Goal: Browse casually

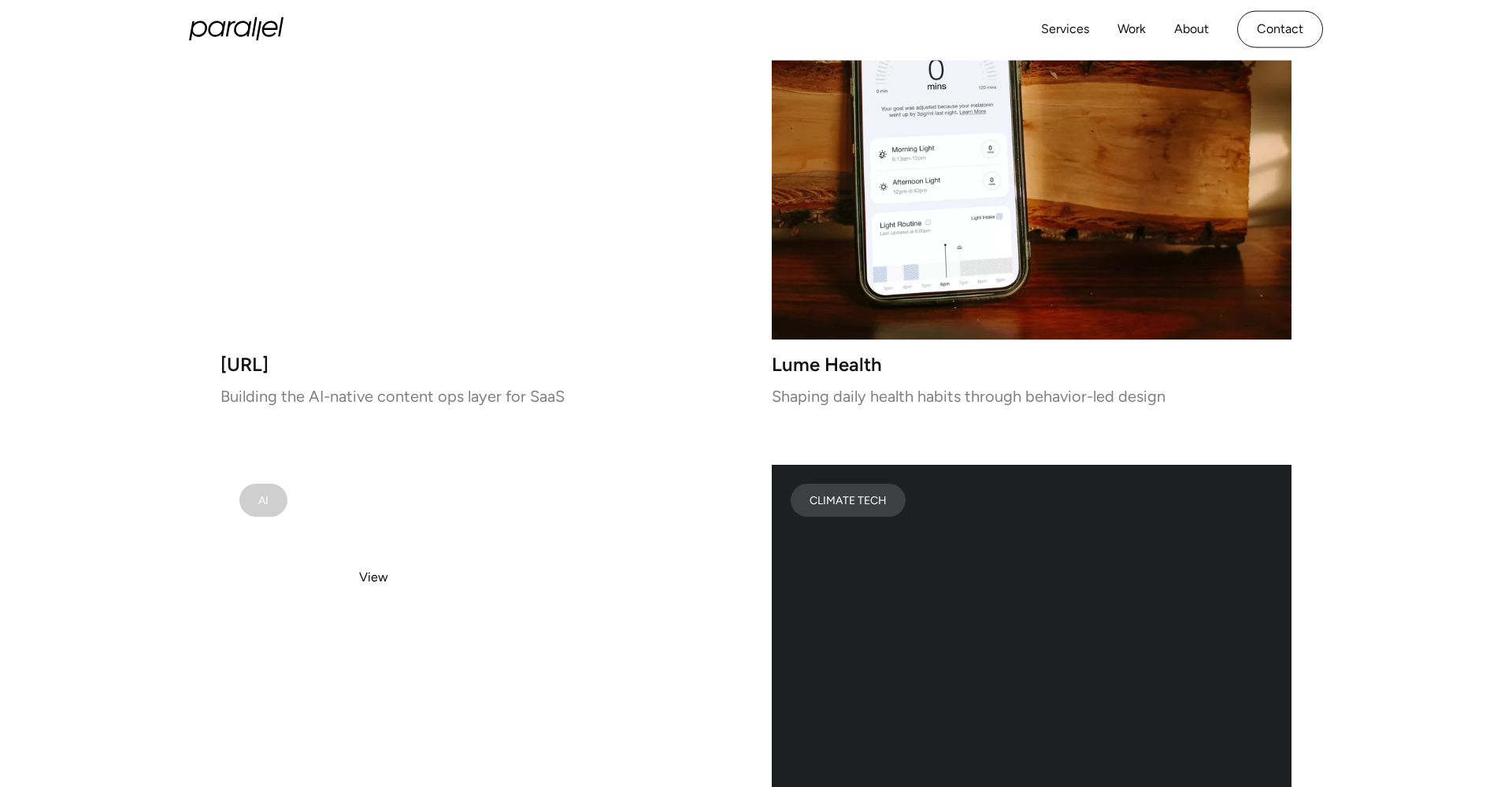
scroll to position [2723, 0]
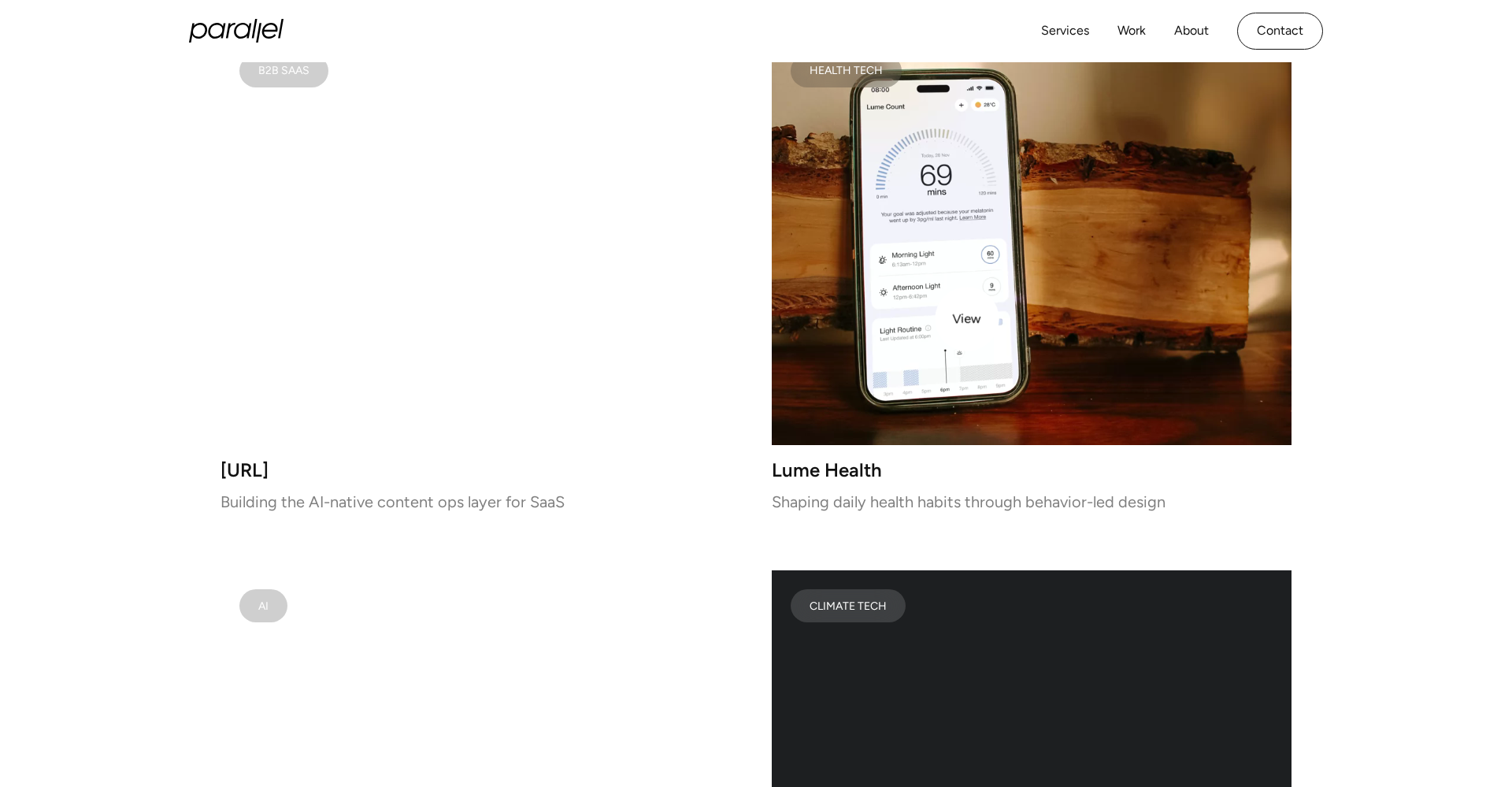
click at [967, 319] on video at bounding box center [1030, 240] width 519 height 410
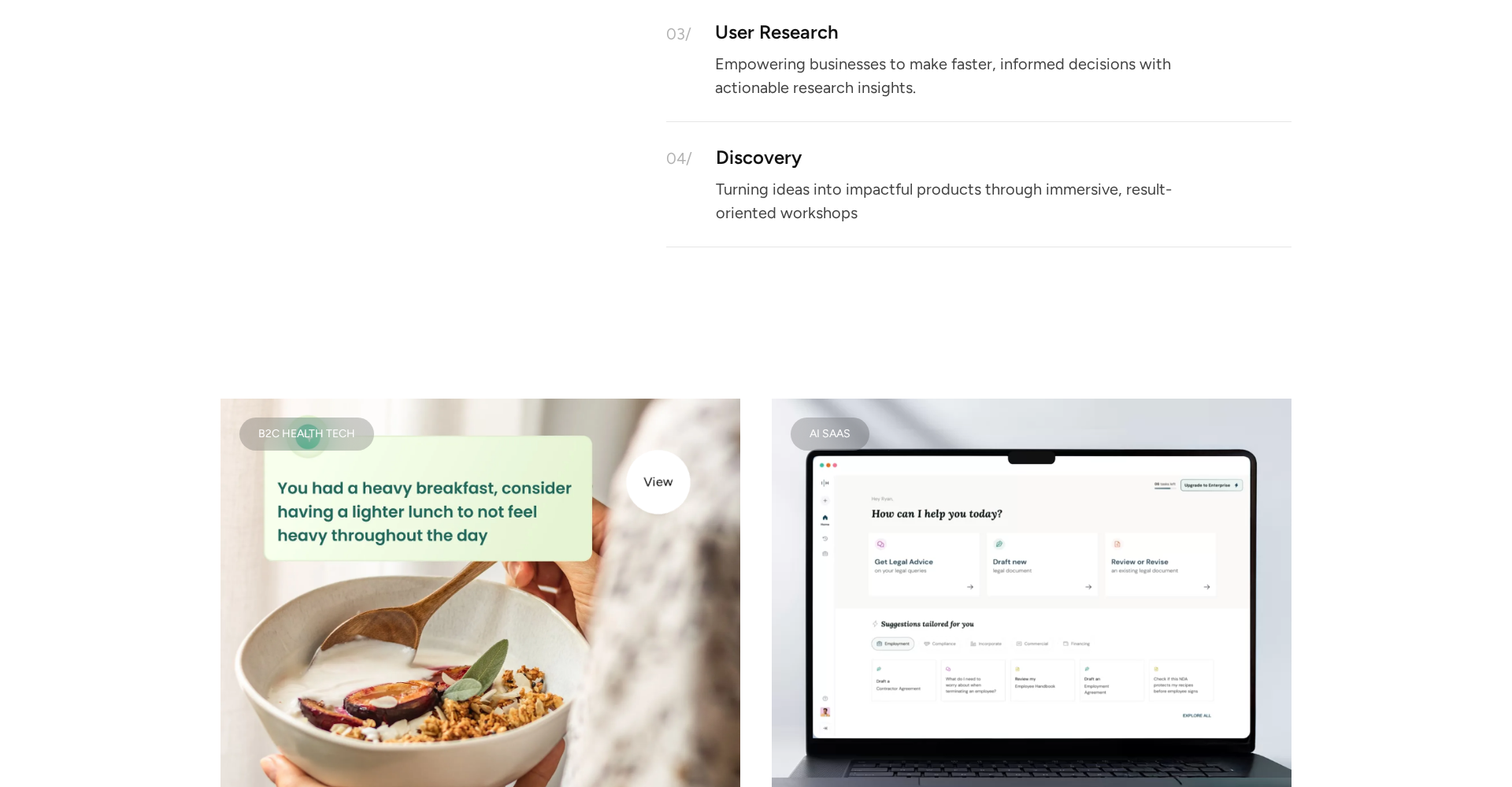
scroll to position [1828, 0]
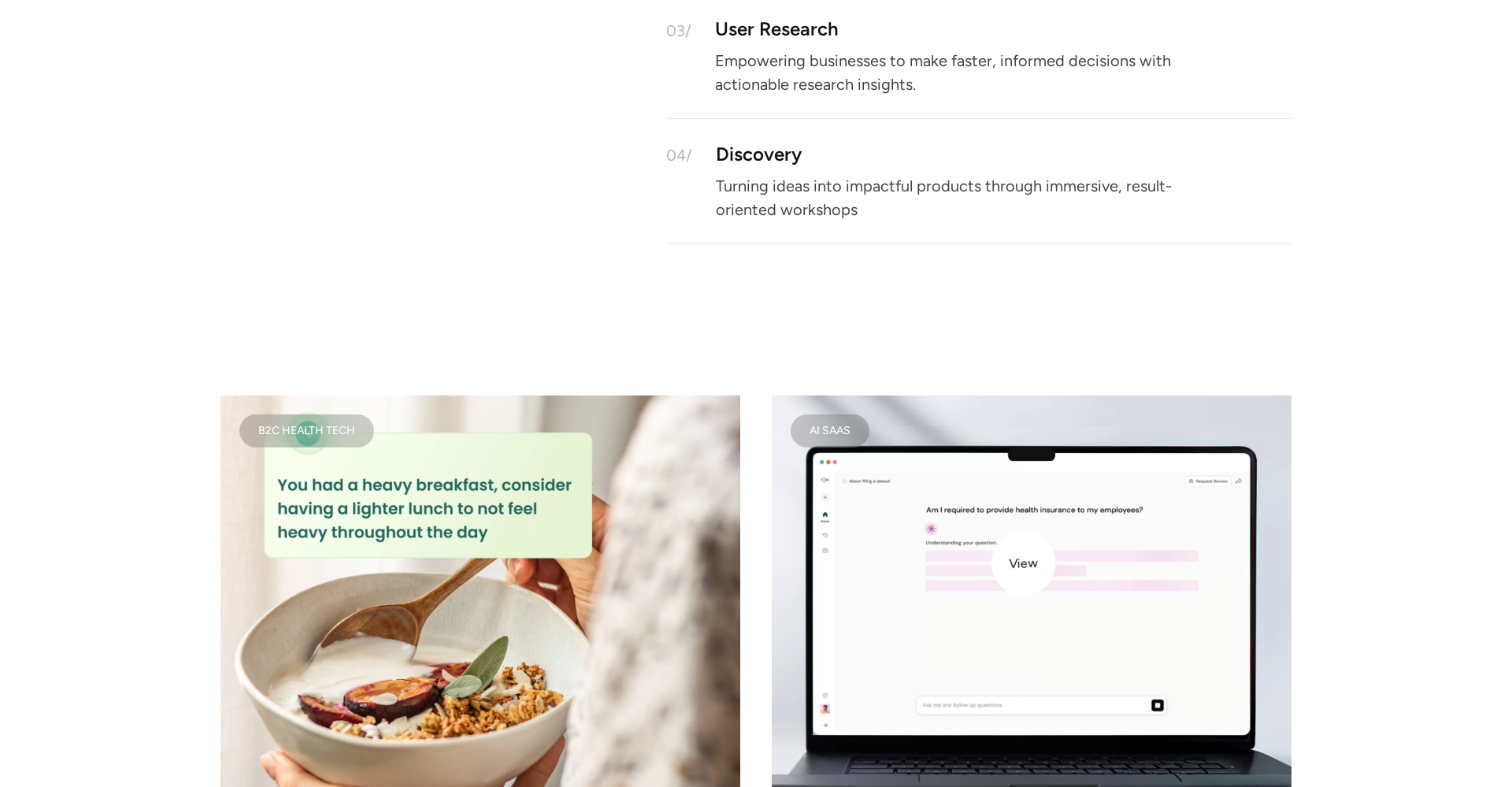
click at [1025, 564] on video at bounding box center [1030, 600] width 519 height 410
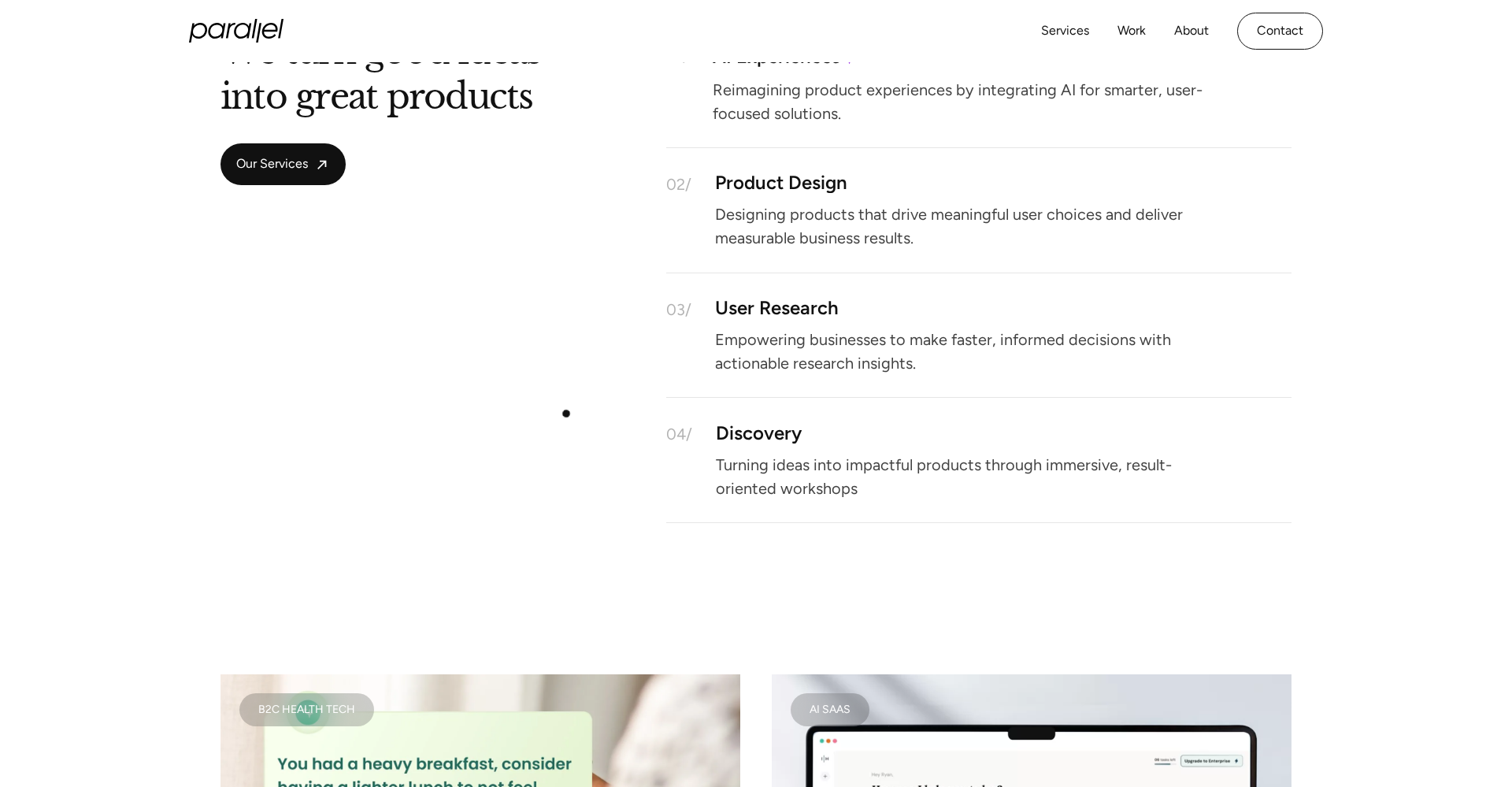
scroll to position [1402, 0]
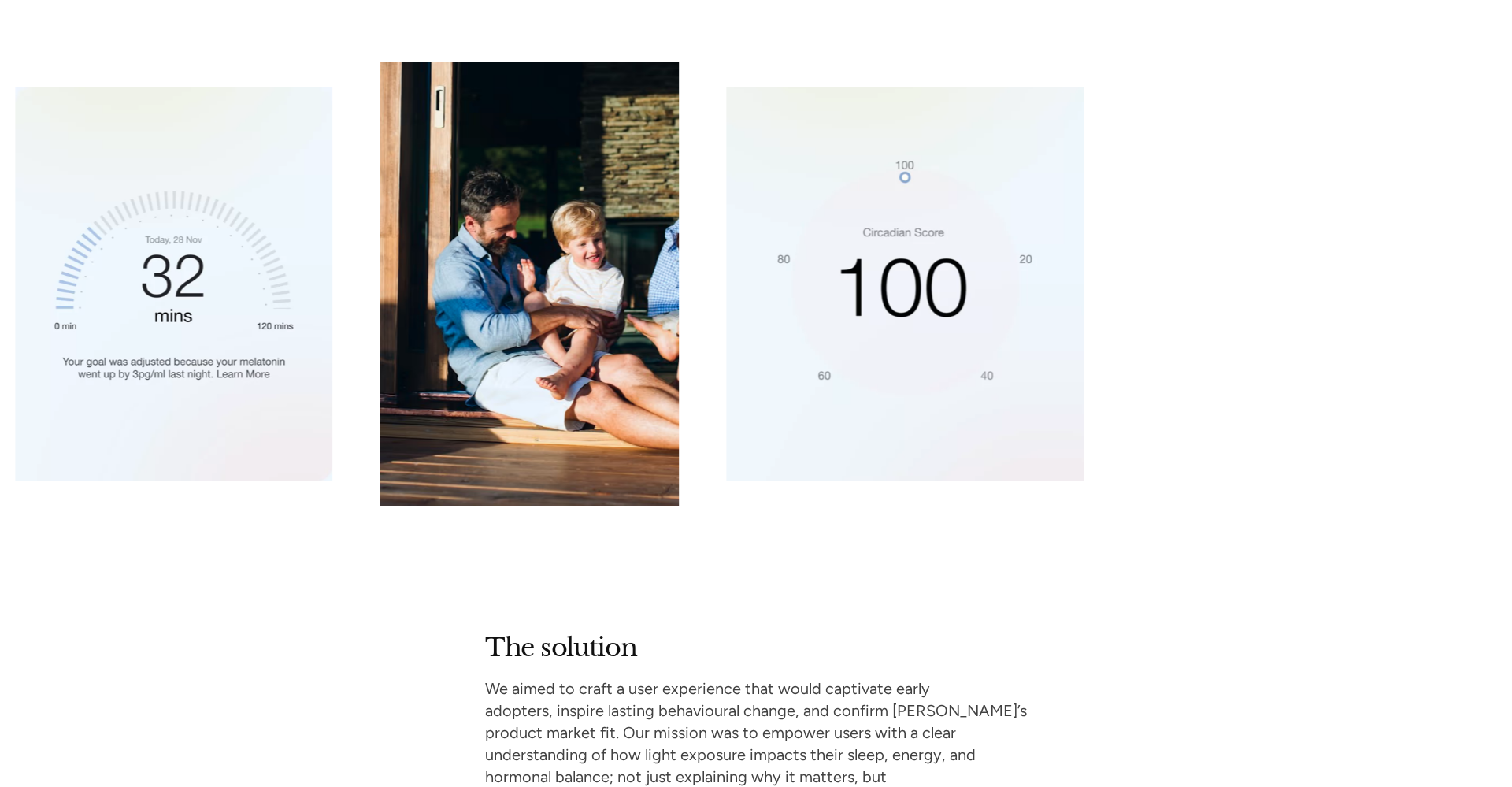
scroll to position [2534, 0]
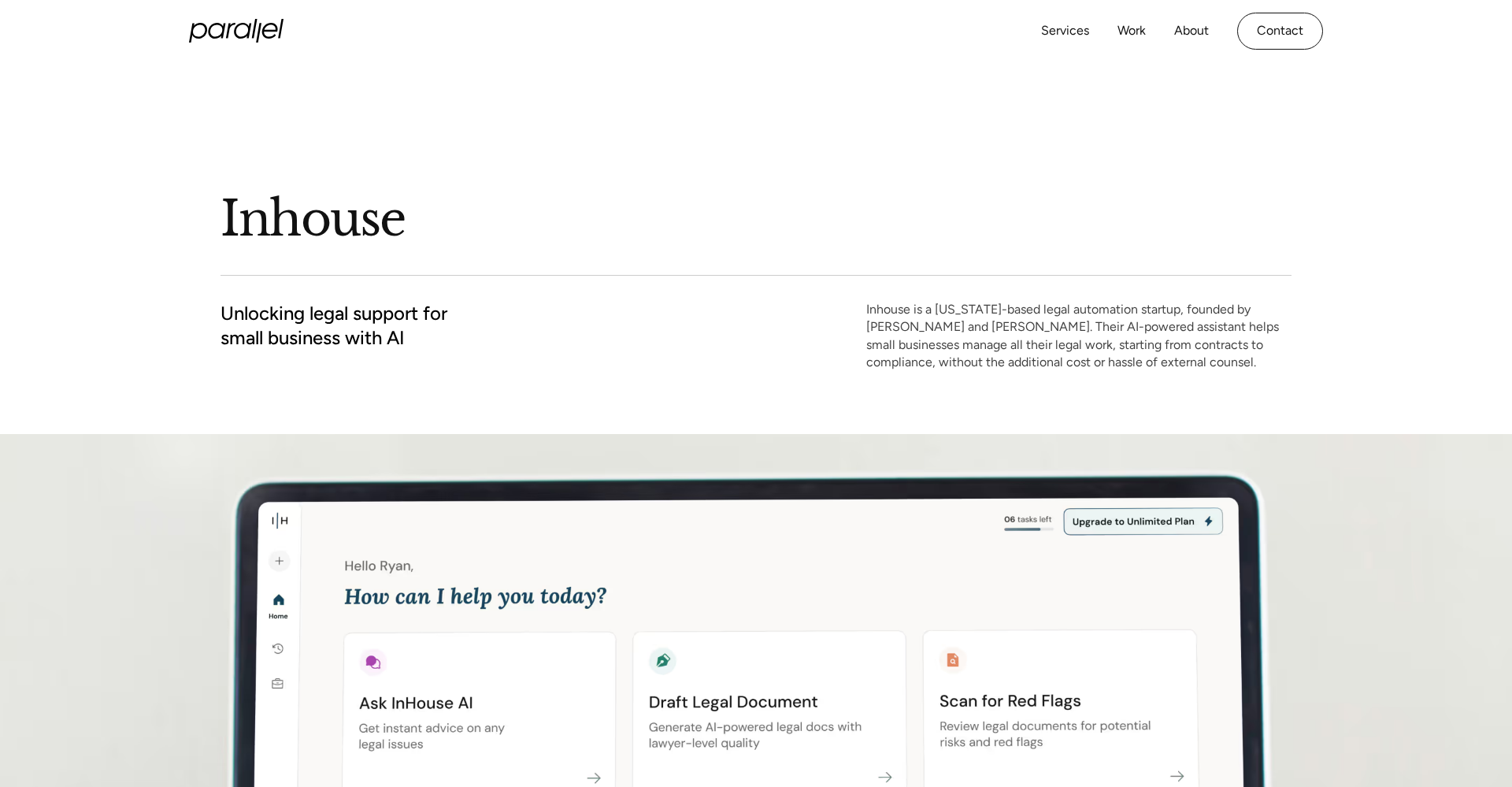
click at [372, 242] on h1 "Inhouse" at bounding box center [756, 219] width 1071 height 62
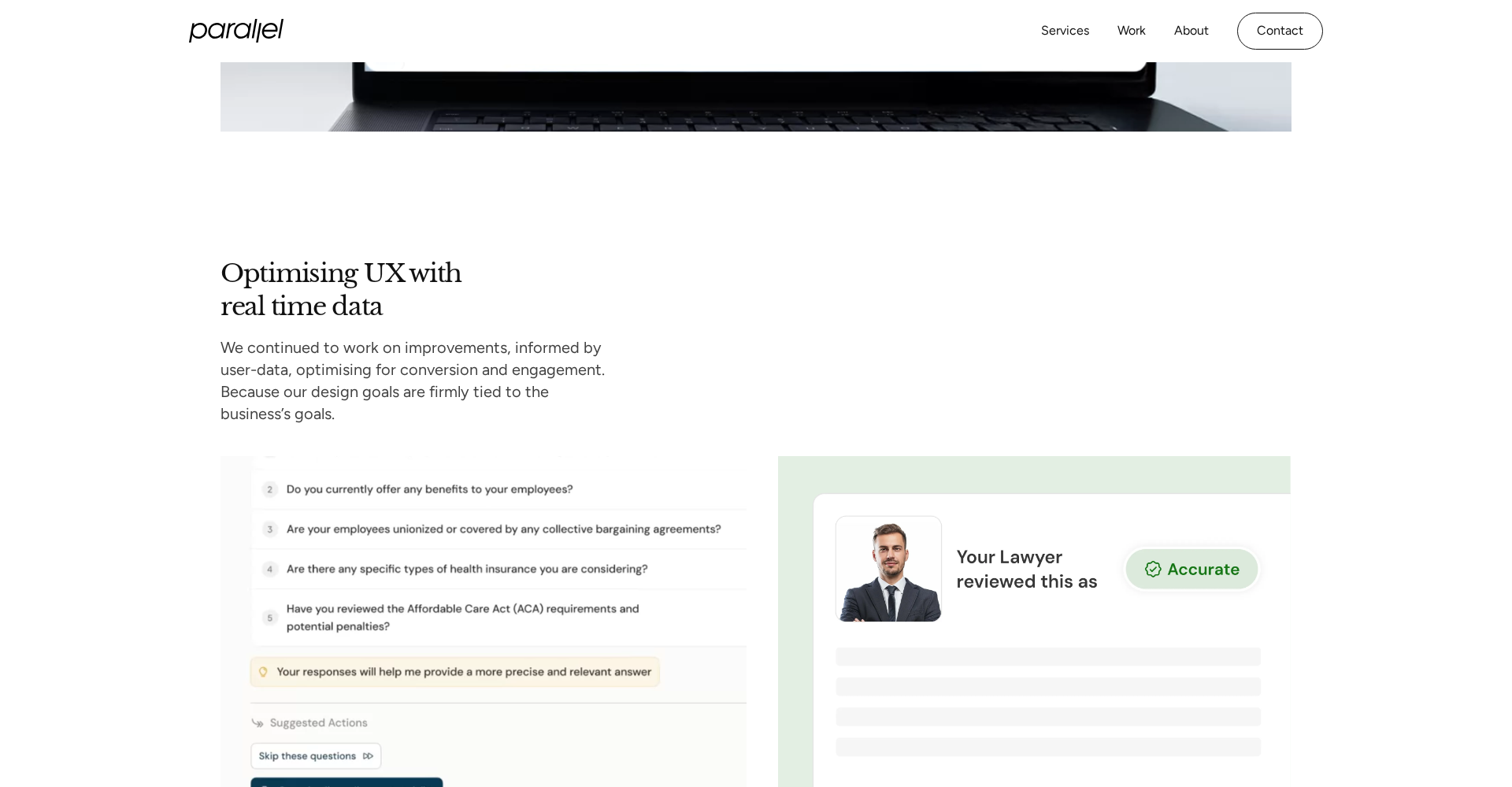
scroll to position [5529, 0]
